Goal: Information Seeking & Learning: Learn about a topic

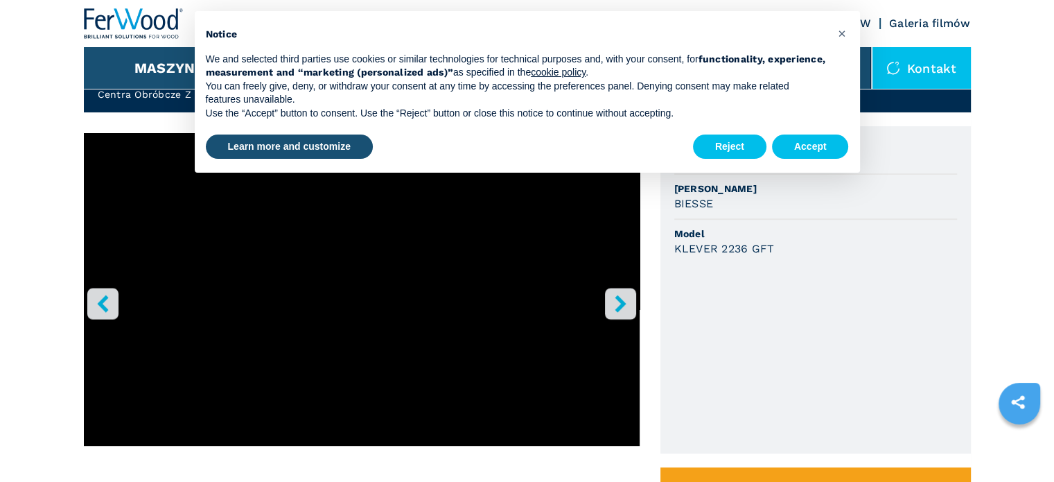
scroll to position [392, 0]
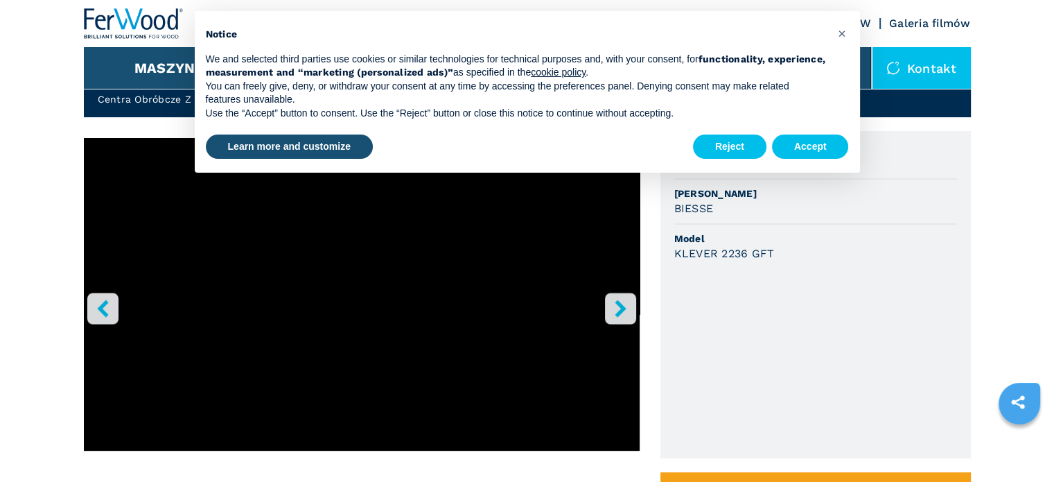
click at [614, 313] on icon "right-button" at bounding box center [620, 307] width 17 height 17
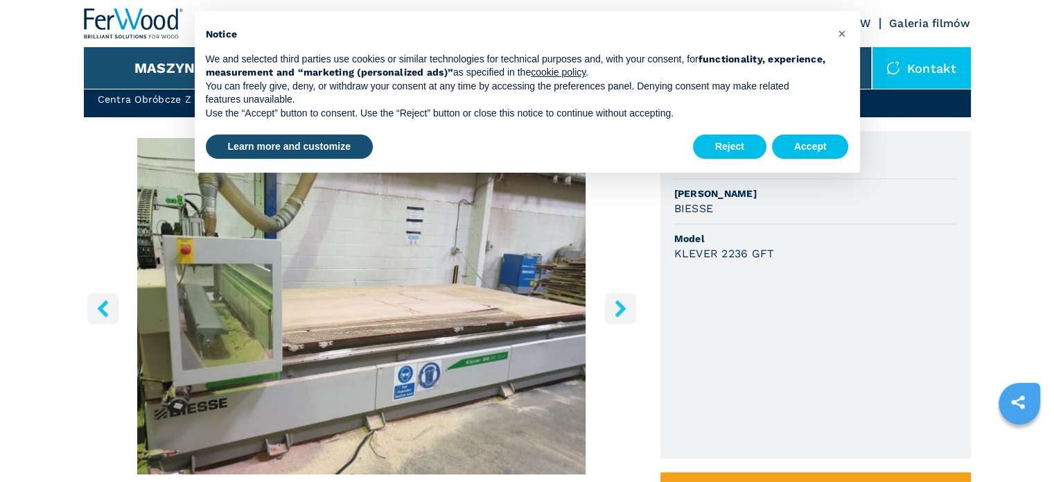
click at [614, 313] on icon "right-button" at bounding box center [620, 307] width 17 height 17
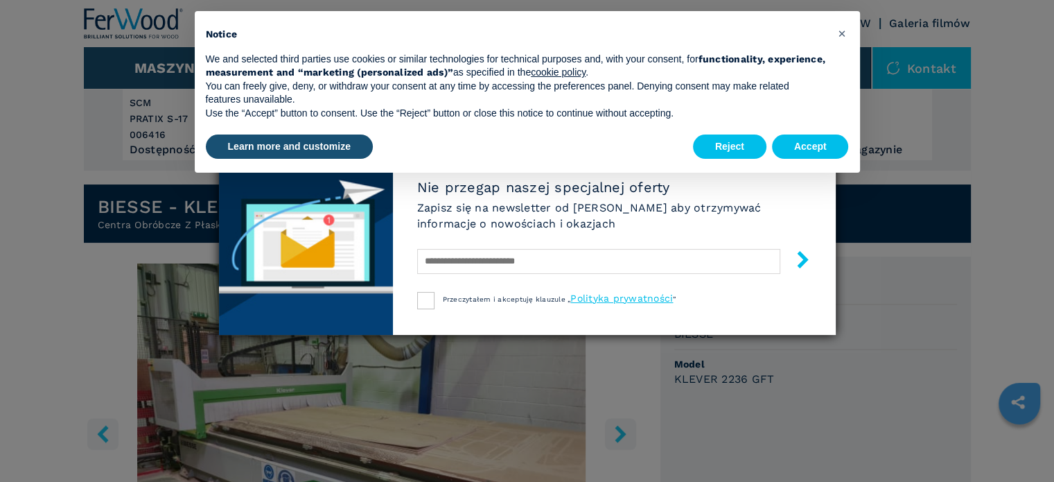
scroll to position [254, 0]
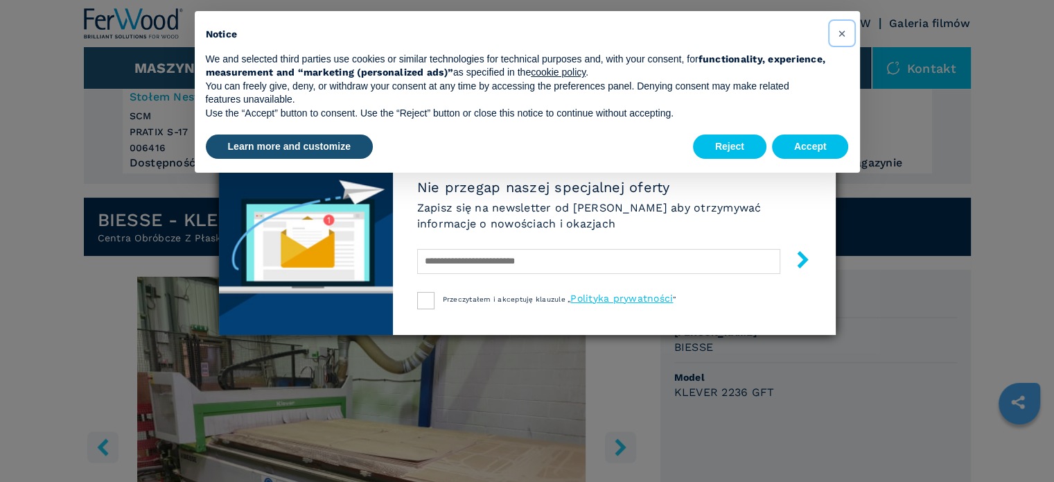
click at [841, 33] on span "×" at bounding box center [841, 33] width 8 height 17
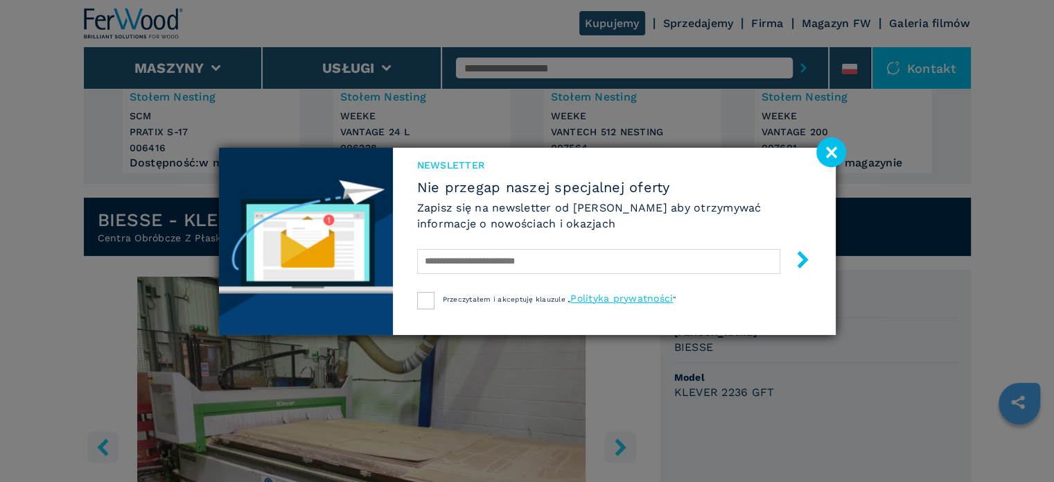
click at [831, 150] on image at bounding box center [832, 152] width 30 height 30
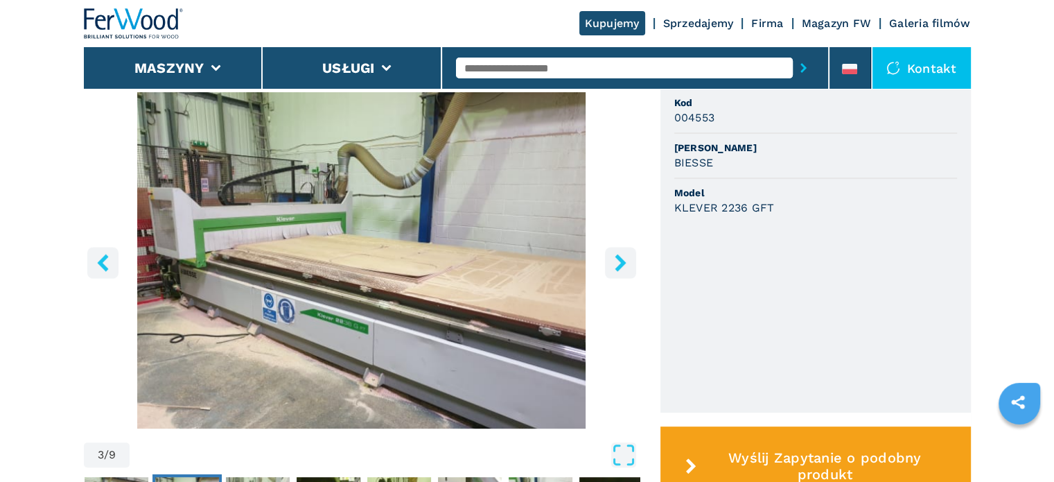
scroll to position [462, 0]
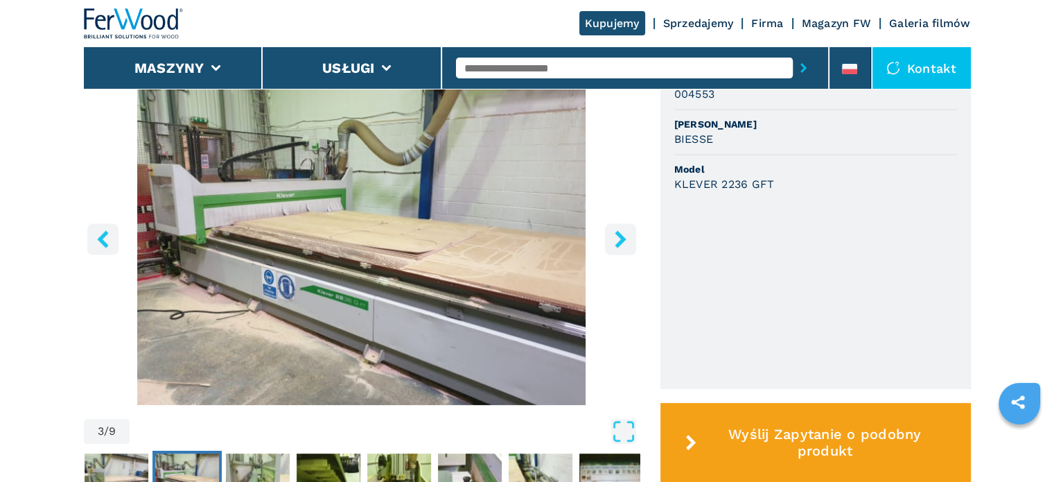
click at [629, 247] on icon "right-button" at bounding box center [620, 238] width 17 height 17
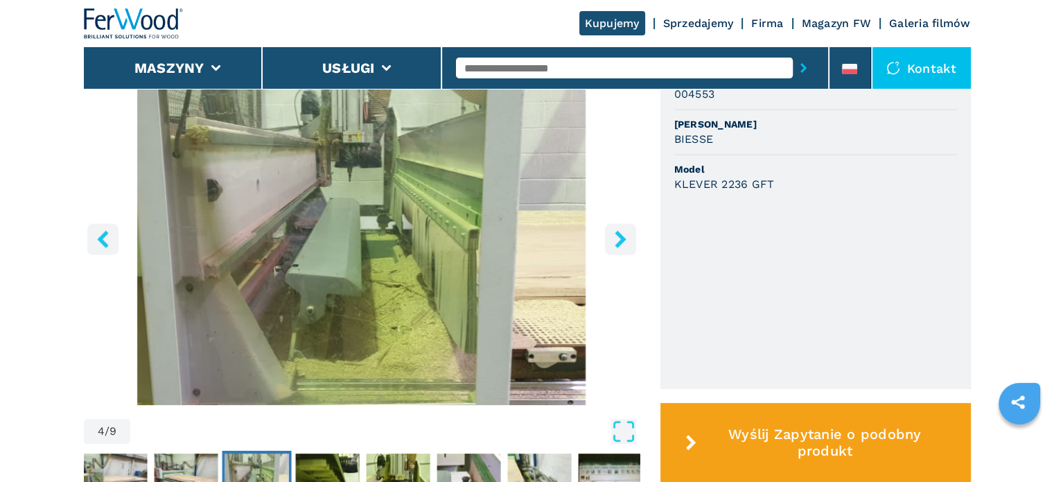
click at [629, 247] on icon "right-button" at bounding box center [620, 238] width 17 height 17
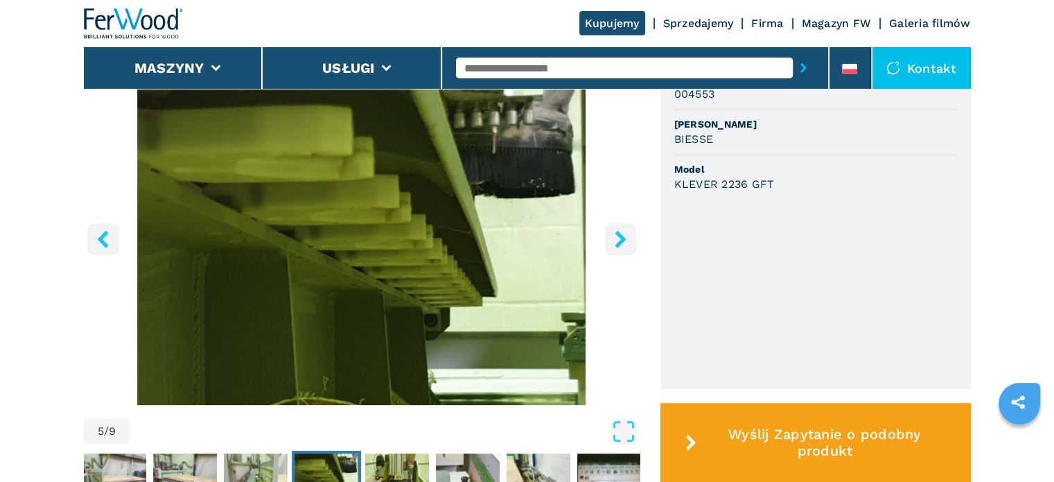
click at [629, 247] on icon "right-button" at bounding box center [620, 238] width 17 height 17
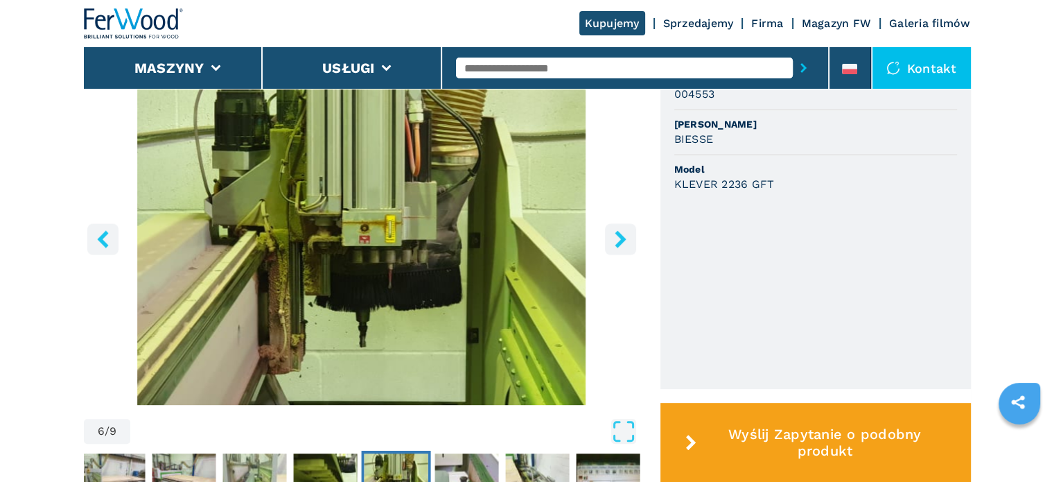
click at [629, 247] on icon "right-button" at bounding box center [620, 238] width 17 height 17
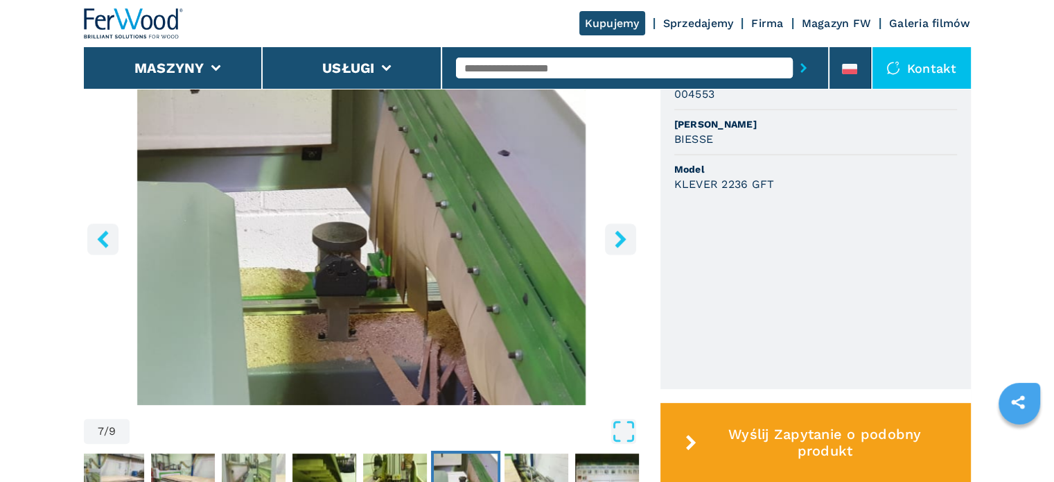
click at [629, 247] on icon "right-button" at bounding box center [620, 238] width 17 height 17
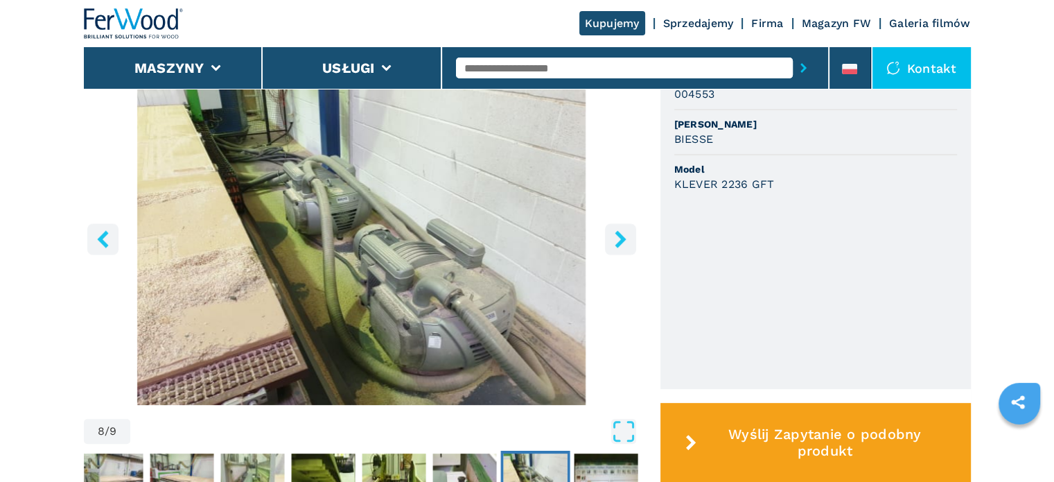
click at [629, 247] on icon "right-button" at bounding box center [620, 238] width 17 height 17
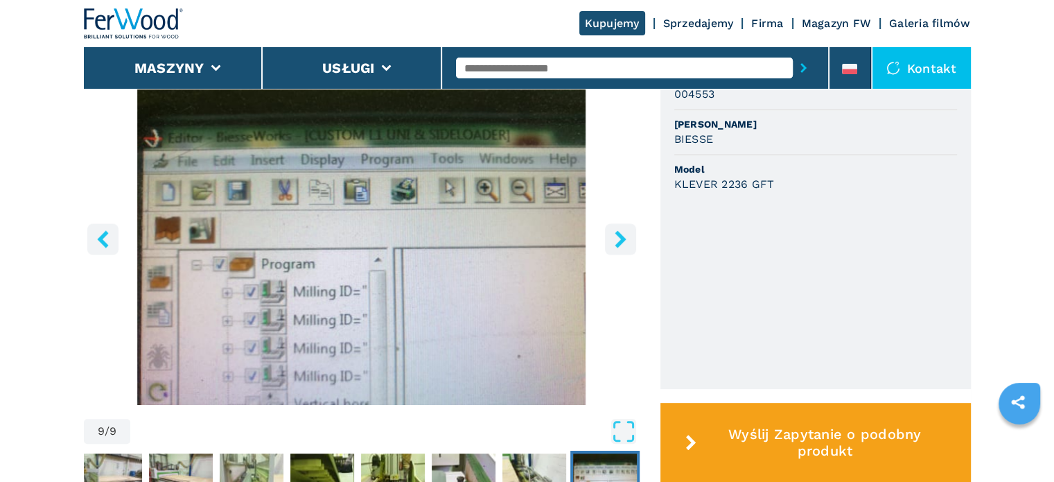
click at [629, 247] on icon "right-button" at bounding box center [620, 238] width 17 height 17
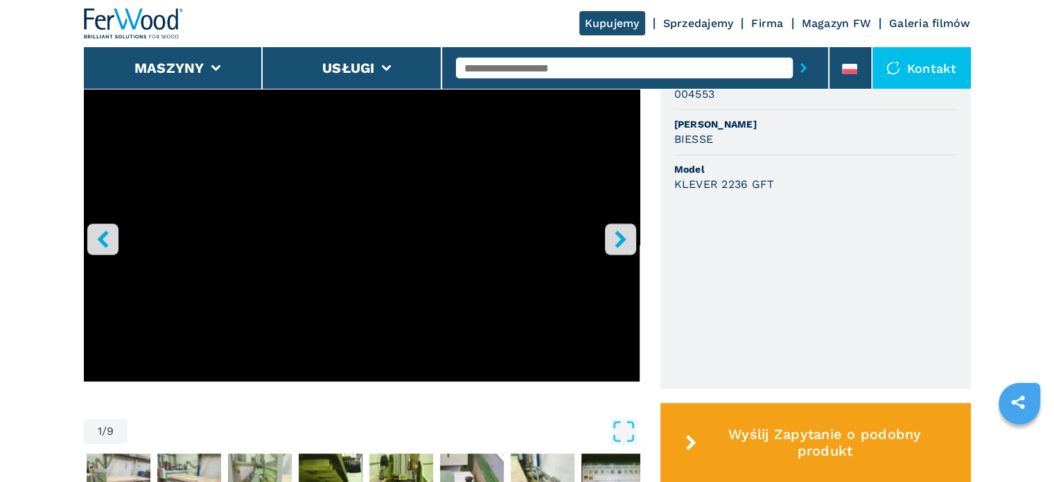
click at [629, 247] on icon "right-button" at bounding box center [620, 238] width 17 height 17
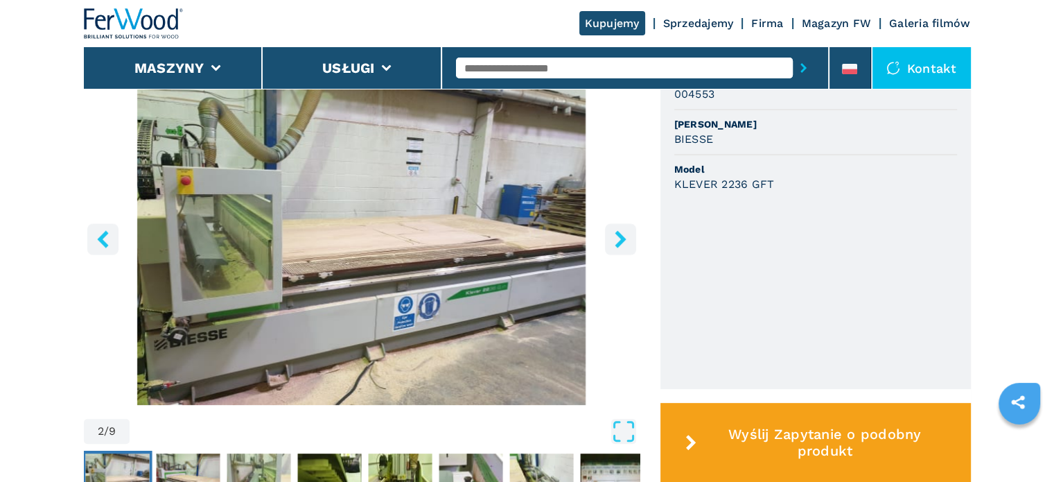
click at [629, 247] on icon "right-button" at bounding box center [620, 238] width 17 height 17
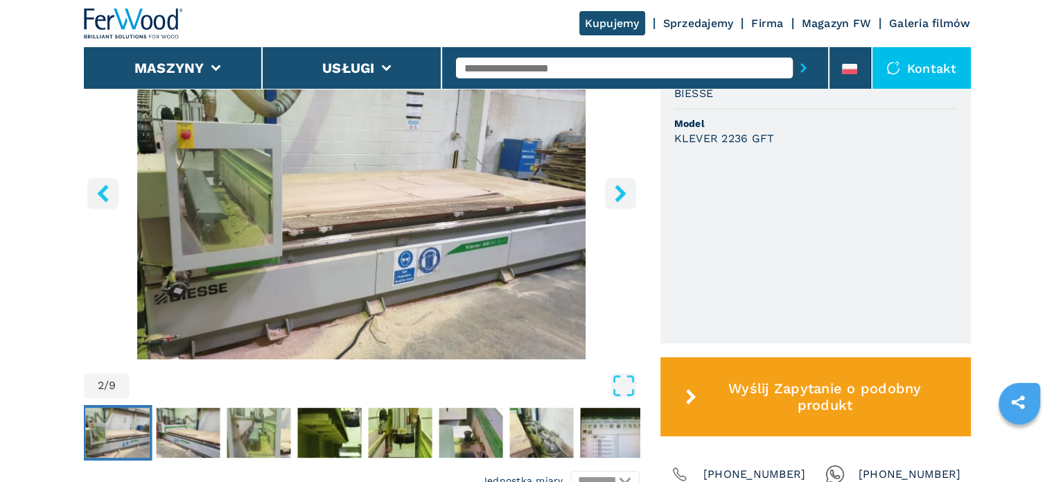
scroll to position [508, 0]
